Goal: Task Accomplishment & Management: Manage account settings

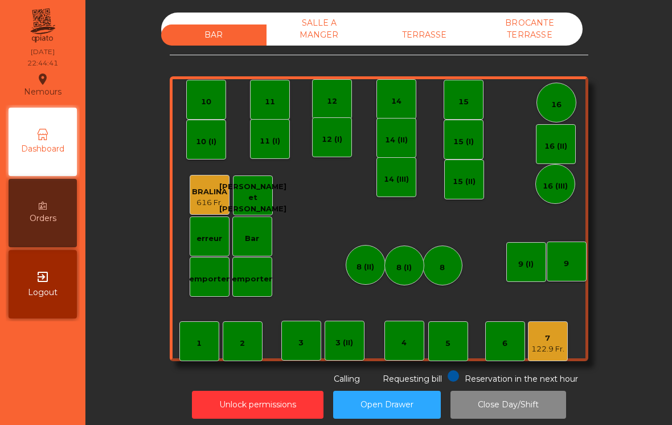
click at [551, 341] on div "7" at bounding box center [548, 338] width 33 height 11
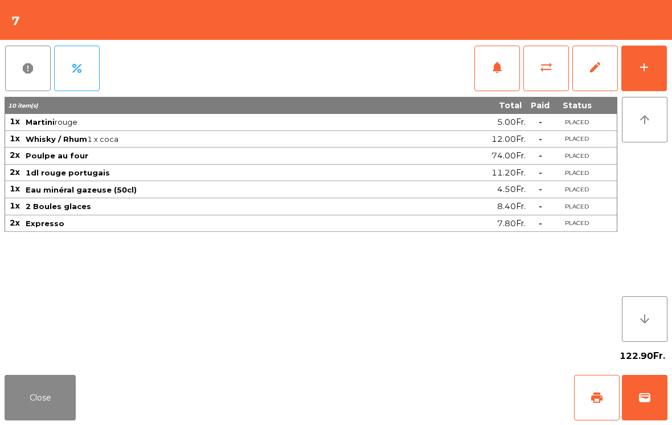
click at [646, 399] on span "wallet" at bounding box center [645, 398] width 14 height 14
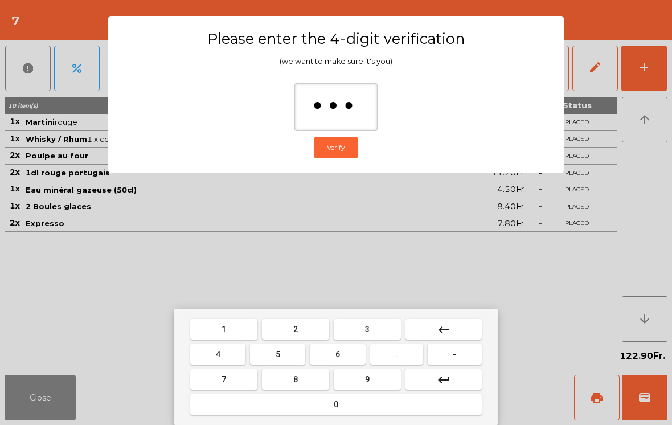
type input "****"
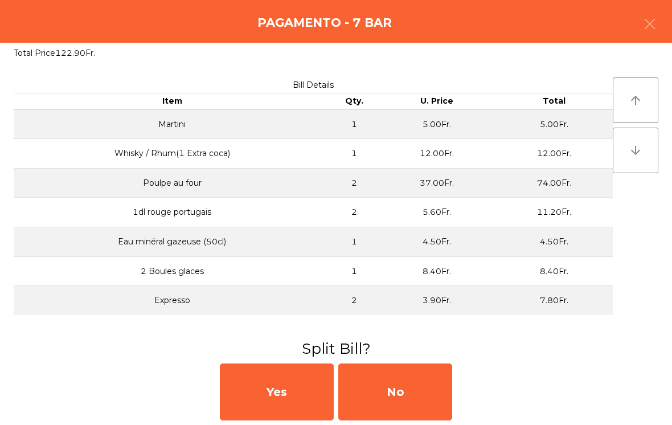
click at [432, 403] on div "No" at bounding box center [395, 392] width 114 height 57
click at [431, 403] on div "MB" at bounding box center [395, 392] width 114 height 57
click at [419, 405] on div "No" at bounding box center [395, 392] width 114 height 57
click at [410, 402] on div "No" at bounding box center [395, 392] width 114 height 57
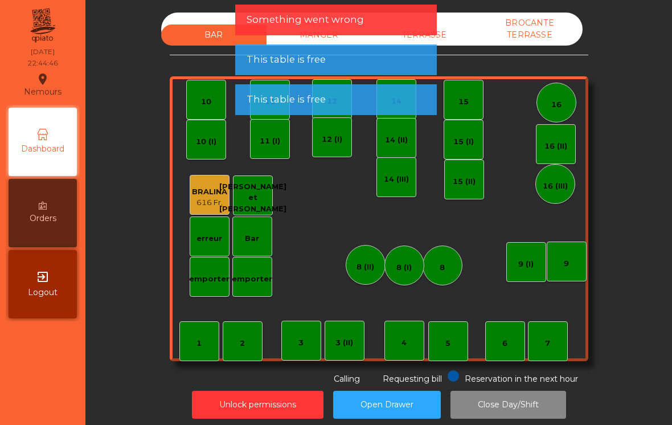
click at [530, 32] on div "BROCANTE TERRASSE" at bounding box center [529, 29] width 105 height 33
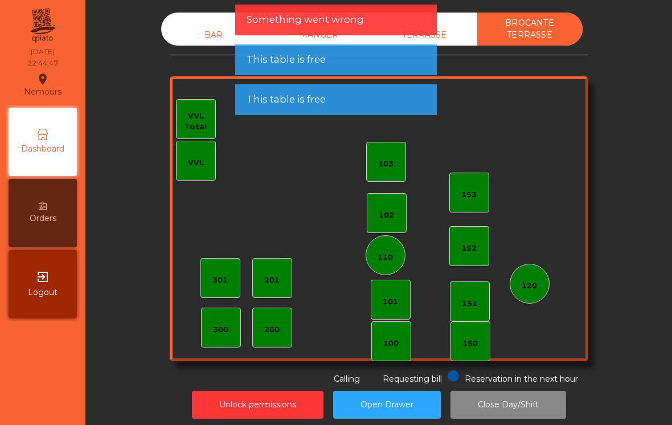
click at [442, 38] on div "TERRASSE" at bounding box center [424, 35] width 105 height 21
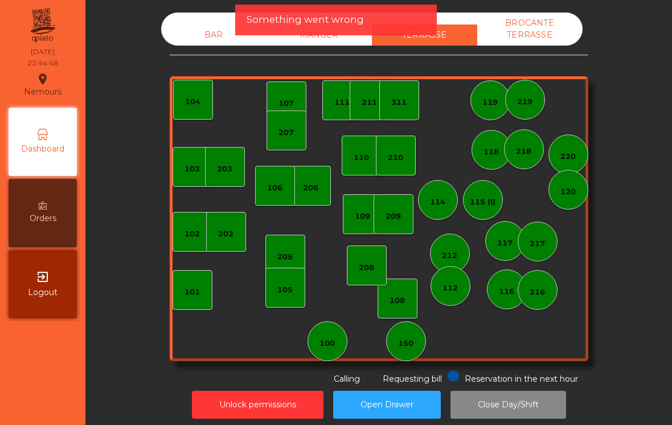
click at [320, 44] on div "SALLE A MANGER" at bounding box center [319, 29] width 105 height 33
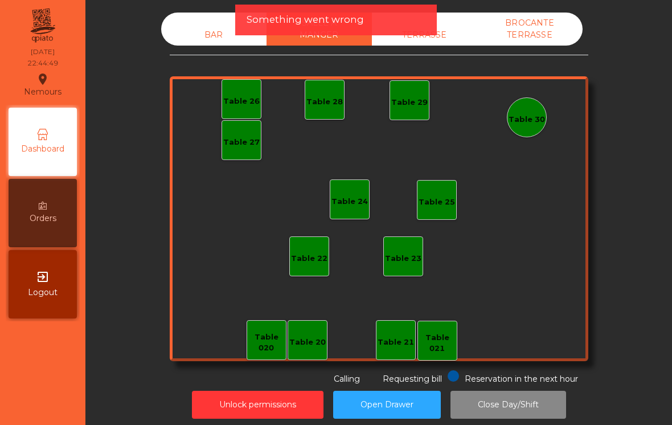
click at [209, 42] on div "BAR" at bounding box center [213, 35] width 105 height 21
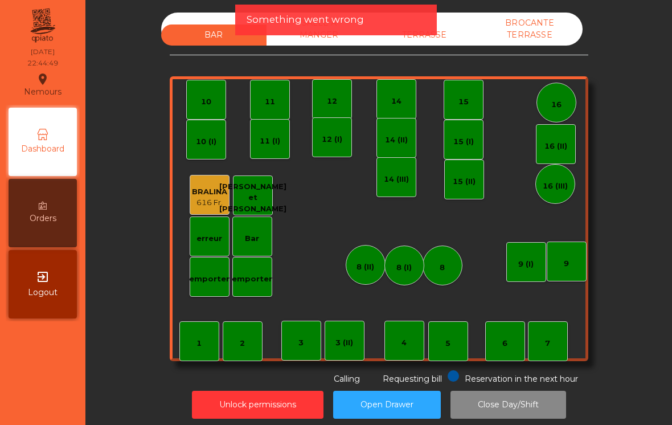
click at [503, 415] on button "Close Day/Shift" at bounding box center [509, 405] width 116 height 28
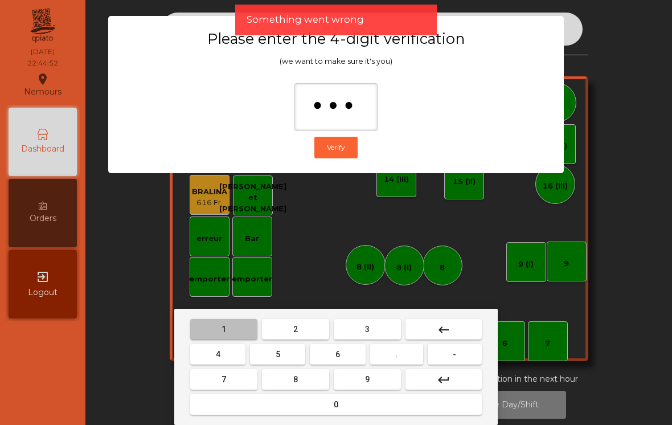
type input "****"
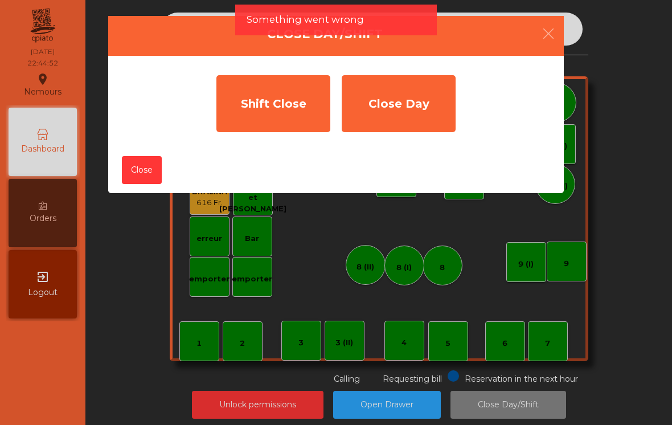
click at [287, 100] on div "Shift Close" at bounding box center [274, 103] width 114 height 57
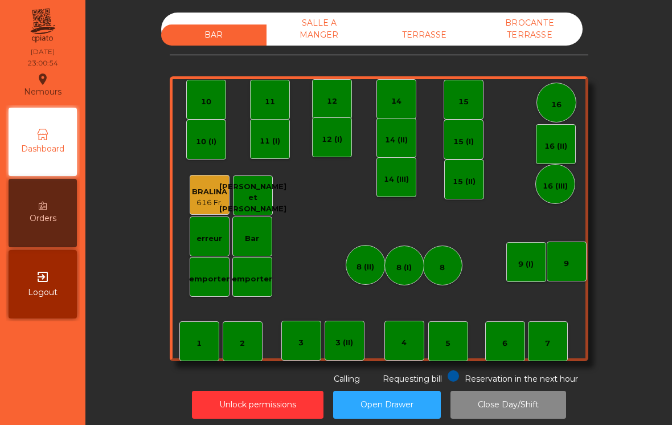
click at [501, 385] on div "Unlock permissions Open Drawer Close Day/Shift" at bounding box center [379, 404] width 556 height 39
click at [307, 27] on div "SALLE A MANGER" at bounding box center [319, 29] width 105 height 33
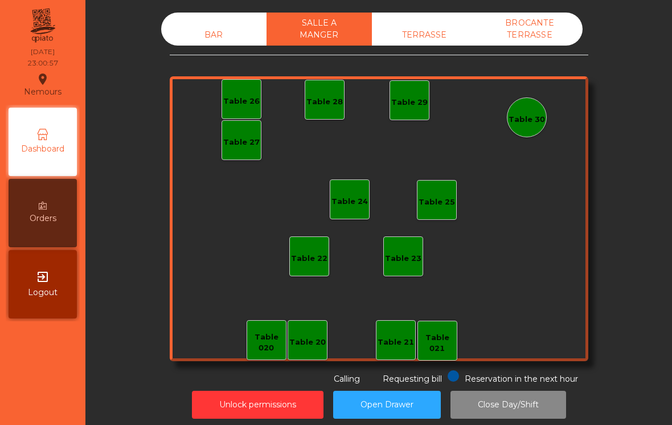
click at [442, 27] on div "TERRASSE" at bounding box center [424, 35] width 105 height 21
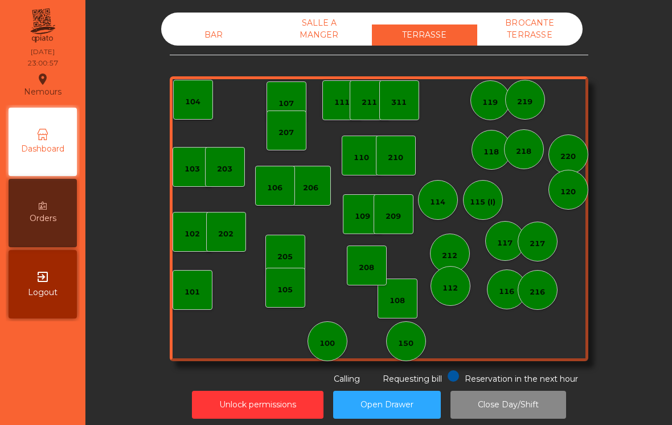
click at [546, 34] on div "BROCANTE TERRASSE" at bounding box center [529, 29] width 105 height 33
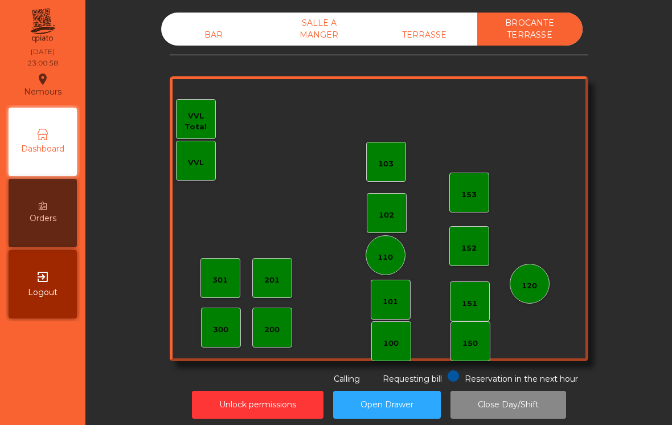
click at [525, 412] on button "Close Day/Shift" at bounding box center [509, 405] width 116 height 28
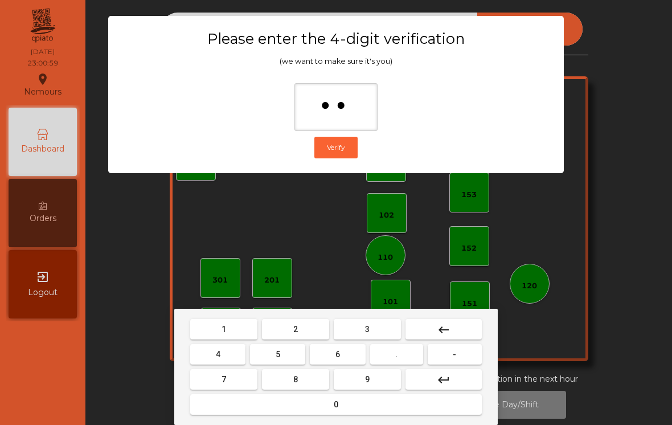
type input "***"
